Goal: Task Accomplishment & Management: Use online tool/utility

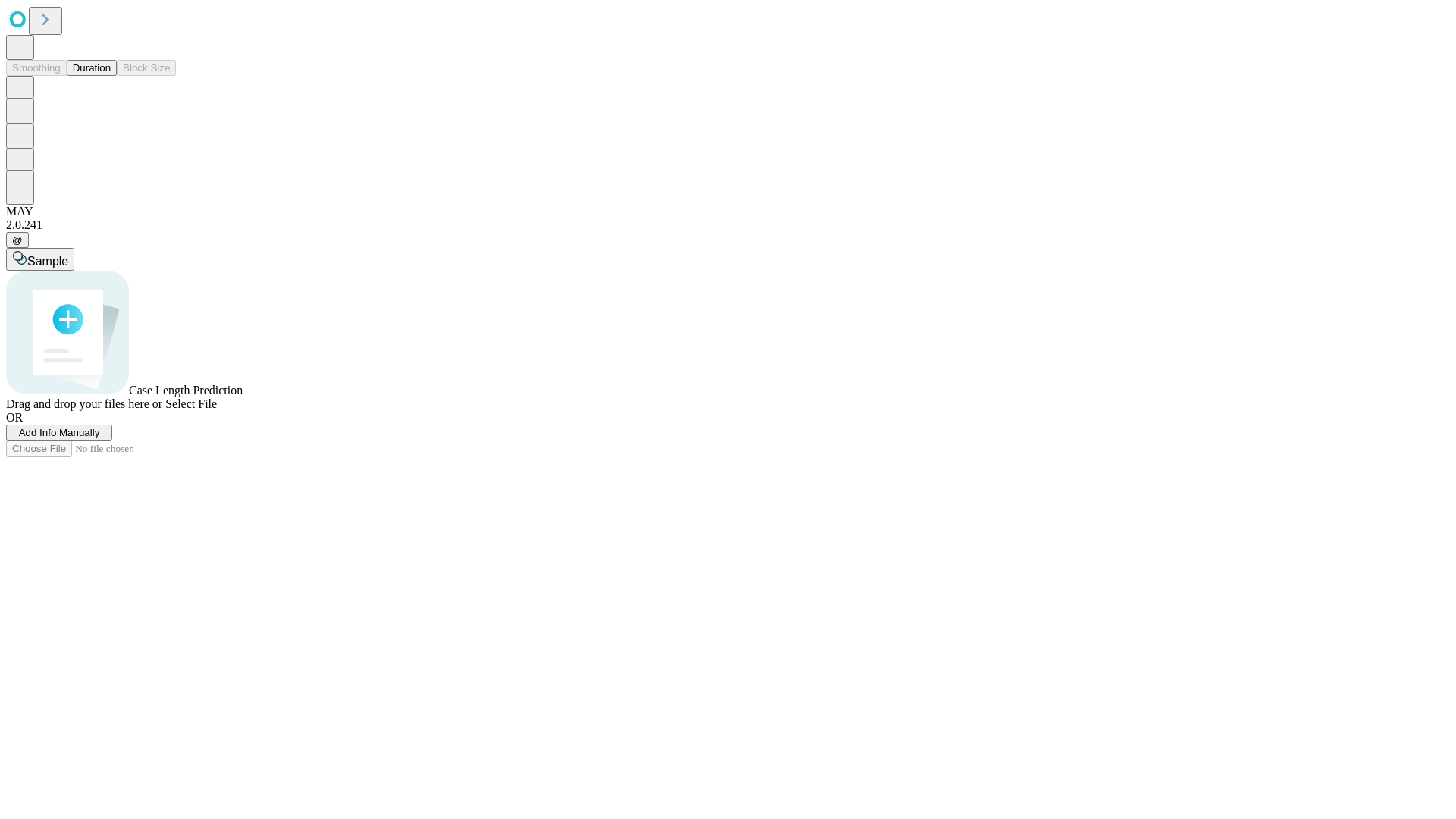
click at [111, 76] on button "Duration" at bounding box center [92, 67] width 50 height 16
click at [100, 438] on span "Add Info Manually" at bounding box center [60, 432] width 81 height 12
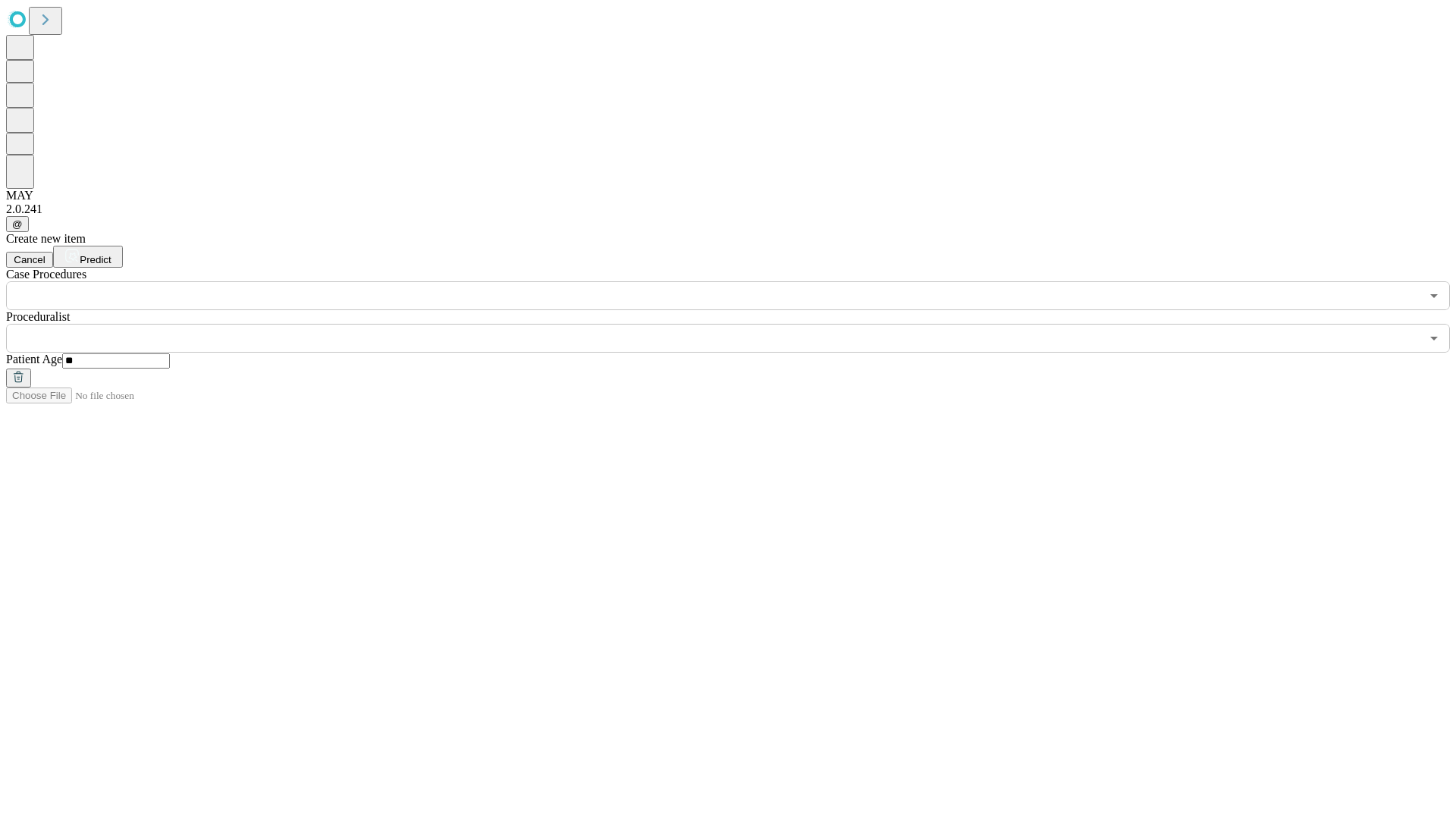
type input "**"
click at [739, 324] on input "text" at bounding box center [712, 338] width 1414 height 29
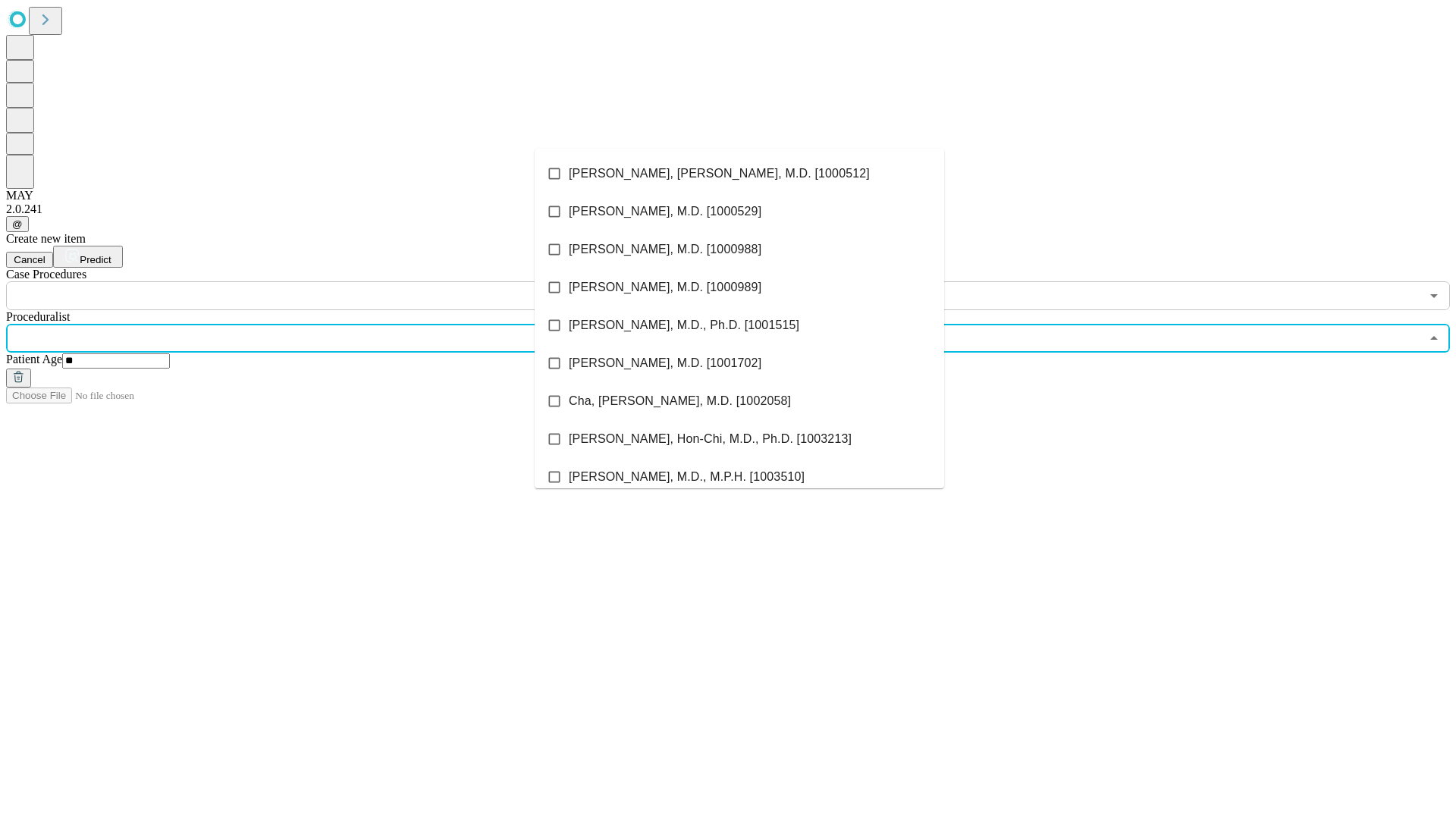
click at [740, 174] on li "[PERSON_NAME], [PERSON_NAME], M.D. [1000512]" at bounding box center [739, 174] width 409 height 38
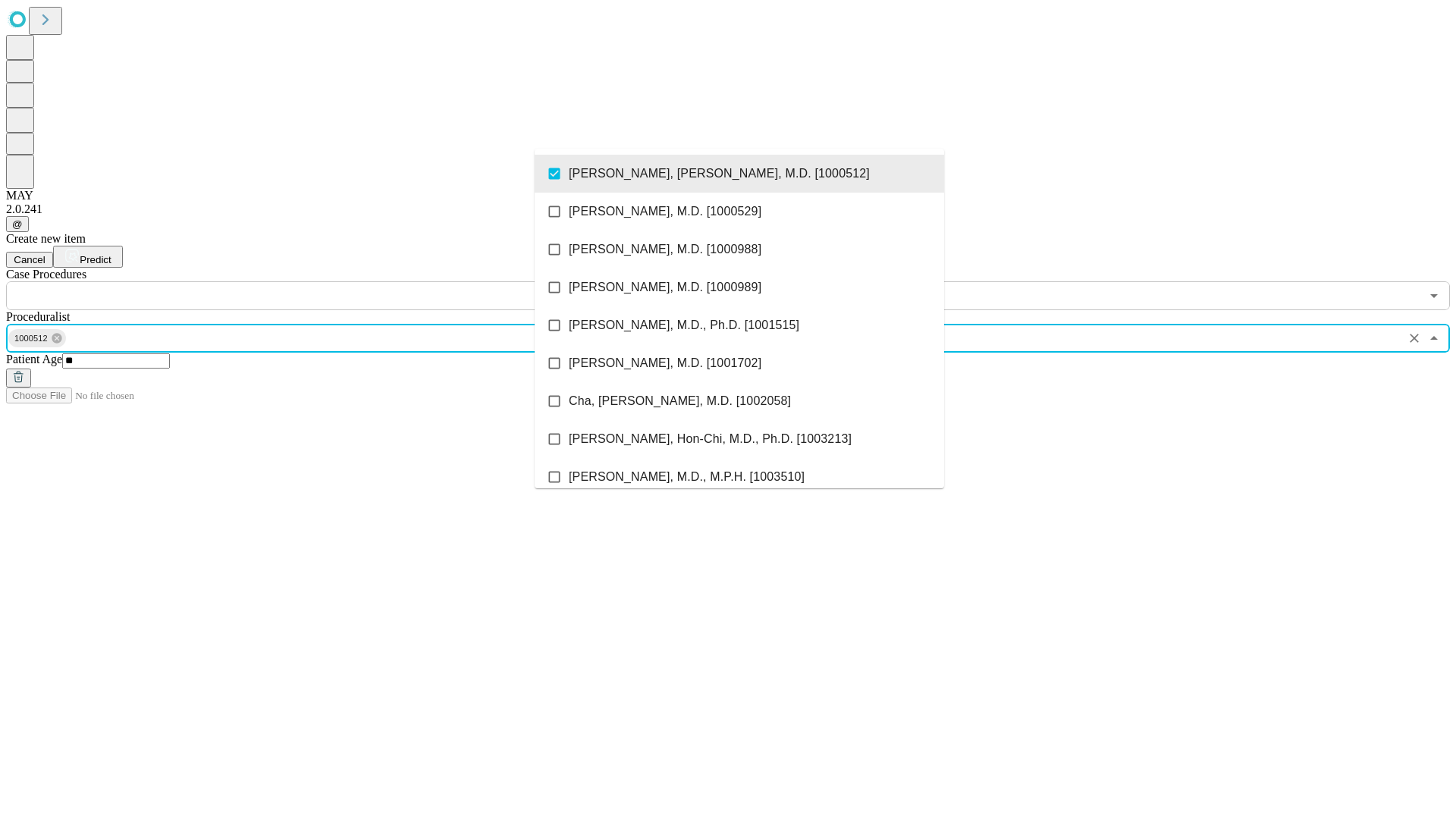
click at [318, 282] on input "text" at bounding box center [712, 296] width 1414 height 29
